Goal: Task Accomplishment & Management: Complete application form

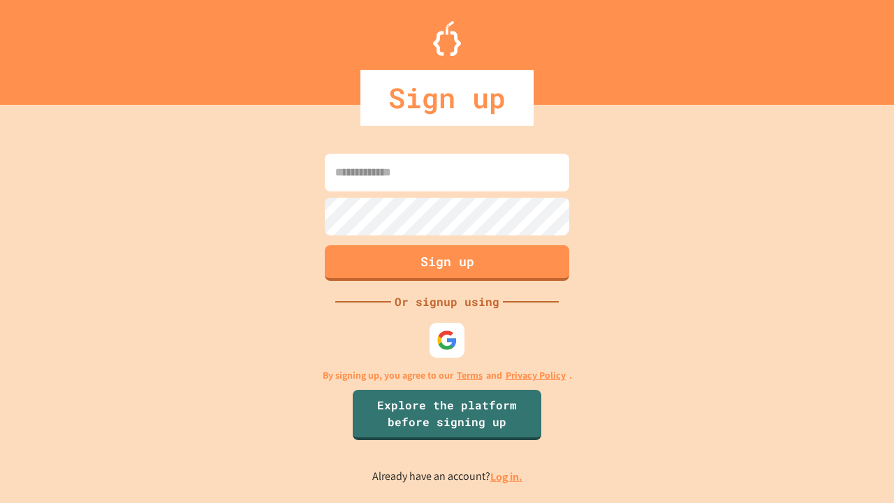
click at [507, 476] on link "Log in." at bounding box center [506, 476] width 32 height 15
